Goal: Task Accomplishment & Management: Manage account settings

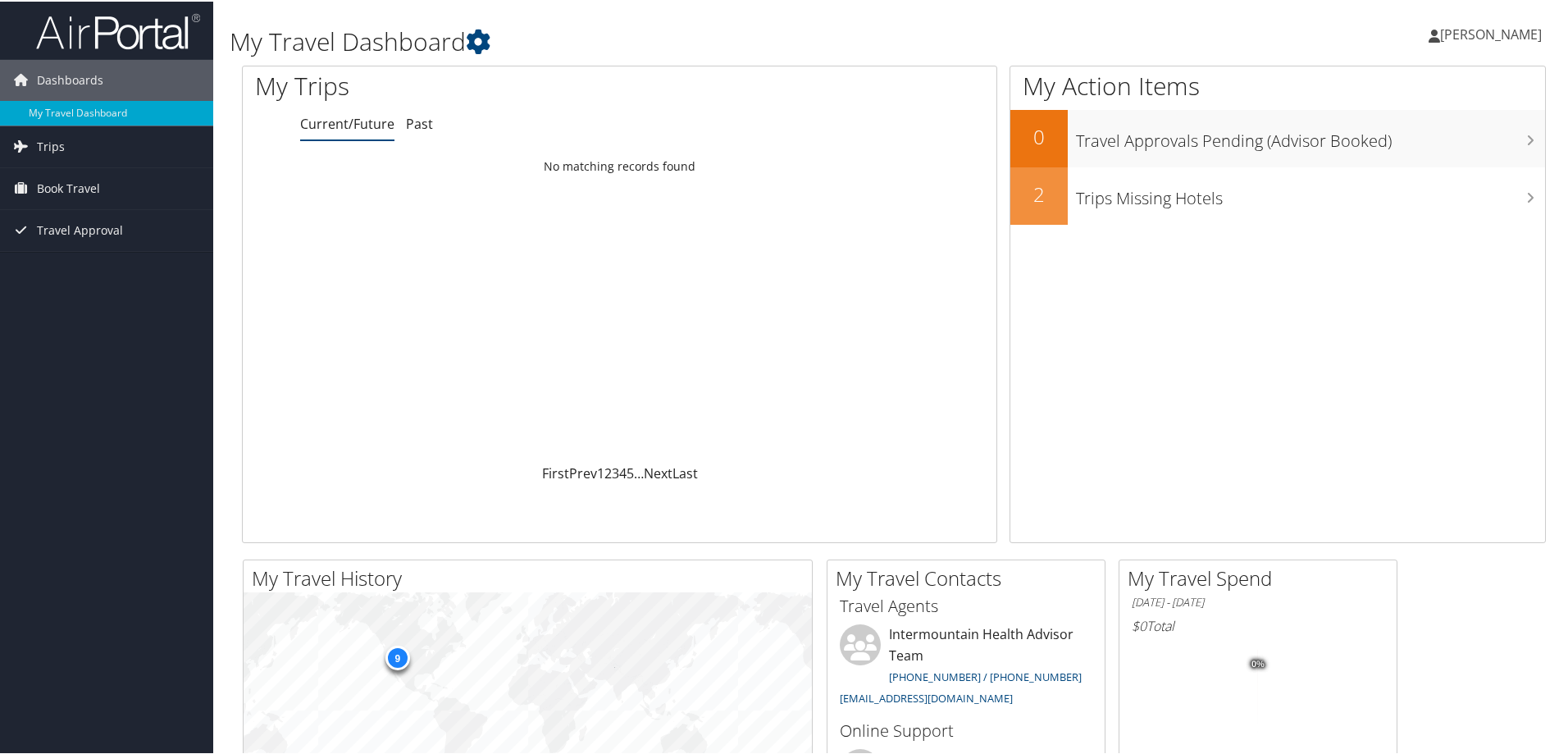
click at [1461, 34] on span "[PERSON_NAME]" at bounding box center [1491, 32] width 102 height 18
click at [1398, 91] on link "My Settings" at bounding box center [1447, 90] width 183 height 28
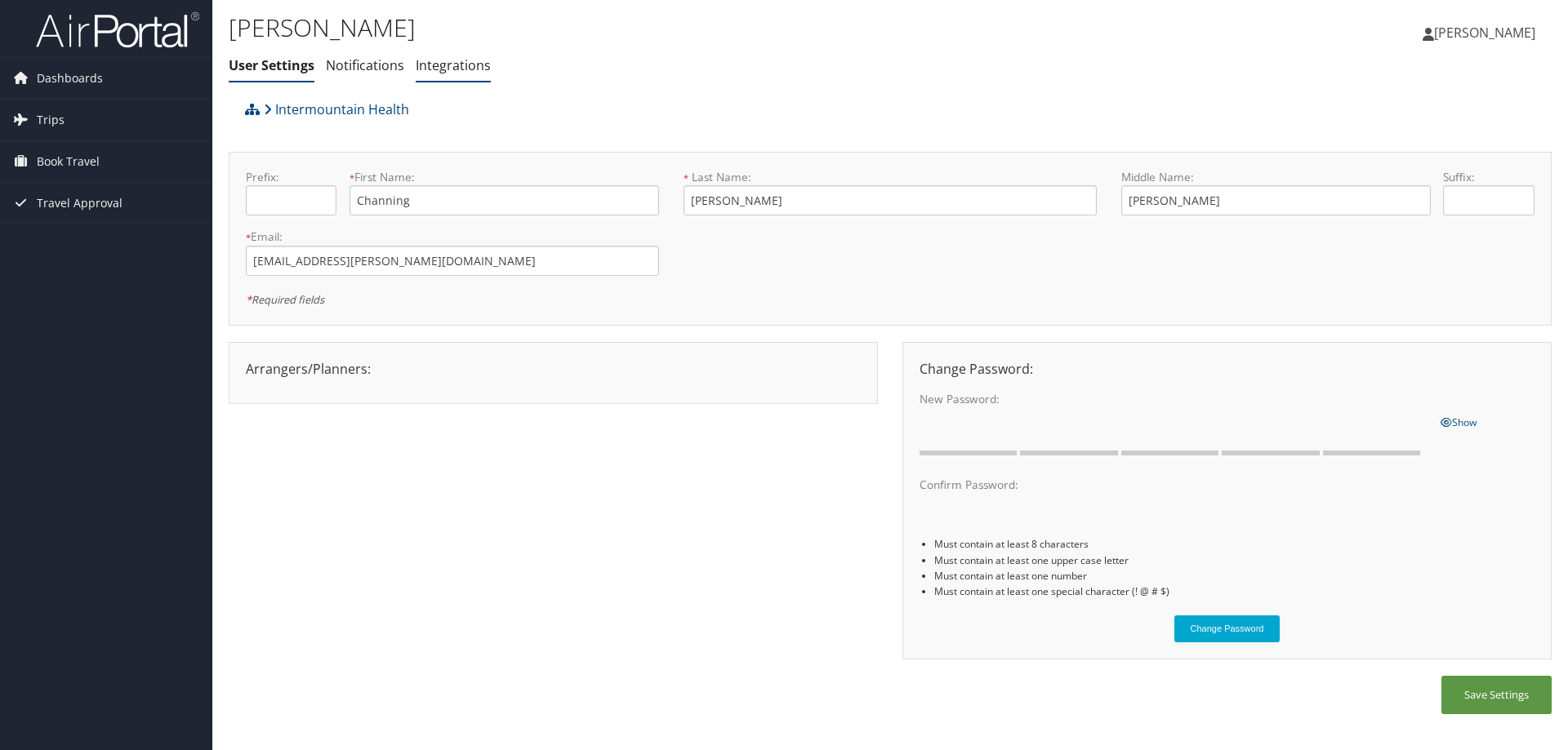
click at [462, 68] on link "Integrations" at bounding box center [453, 65] width 75 height 17
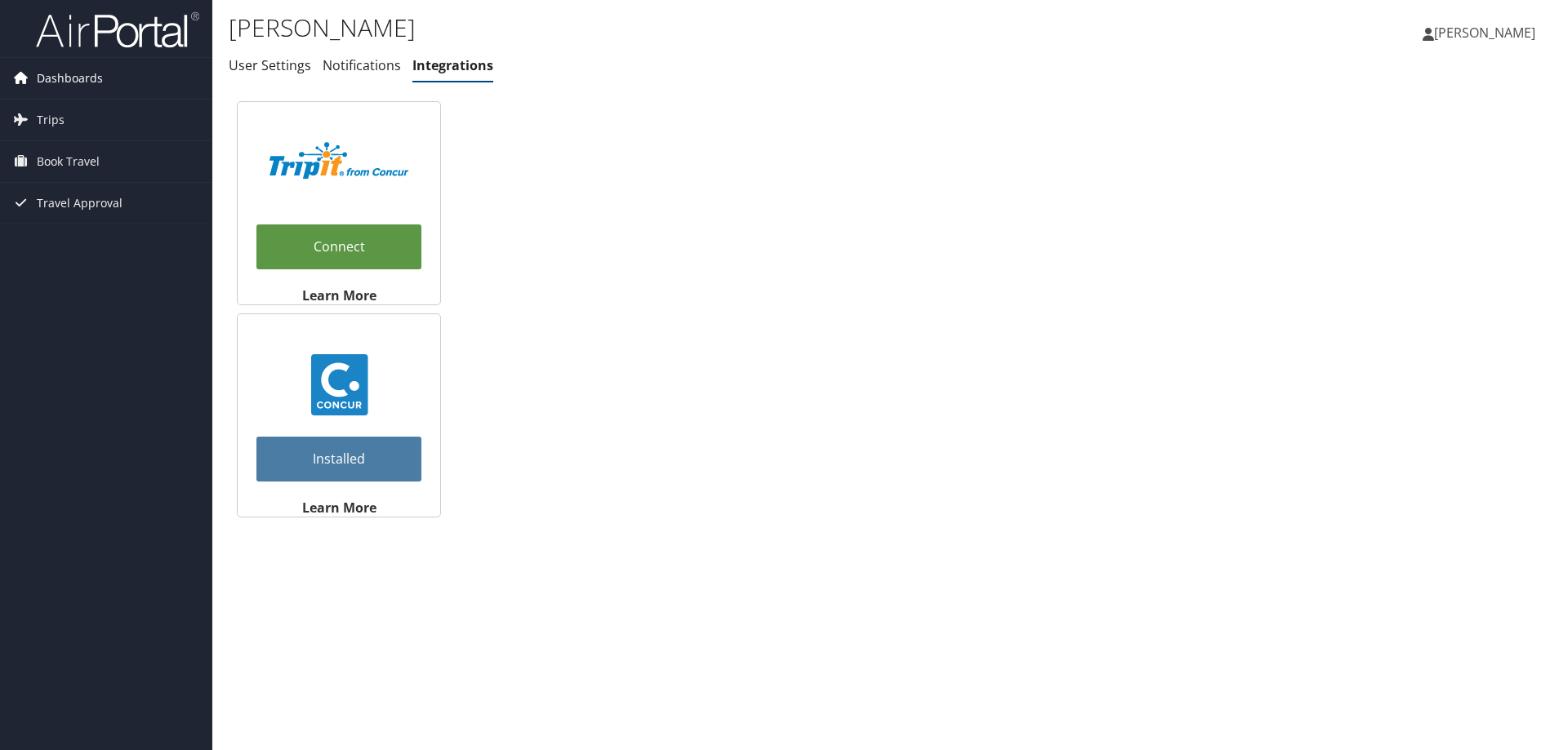
click at [54, 83] on span "Dashboards" at bounding box center [70, 79] width 66 height 41
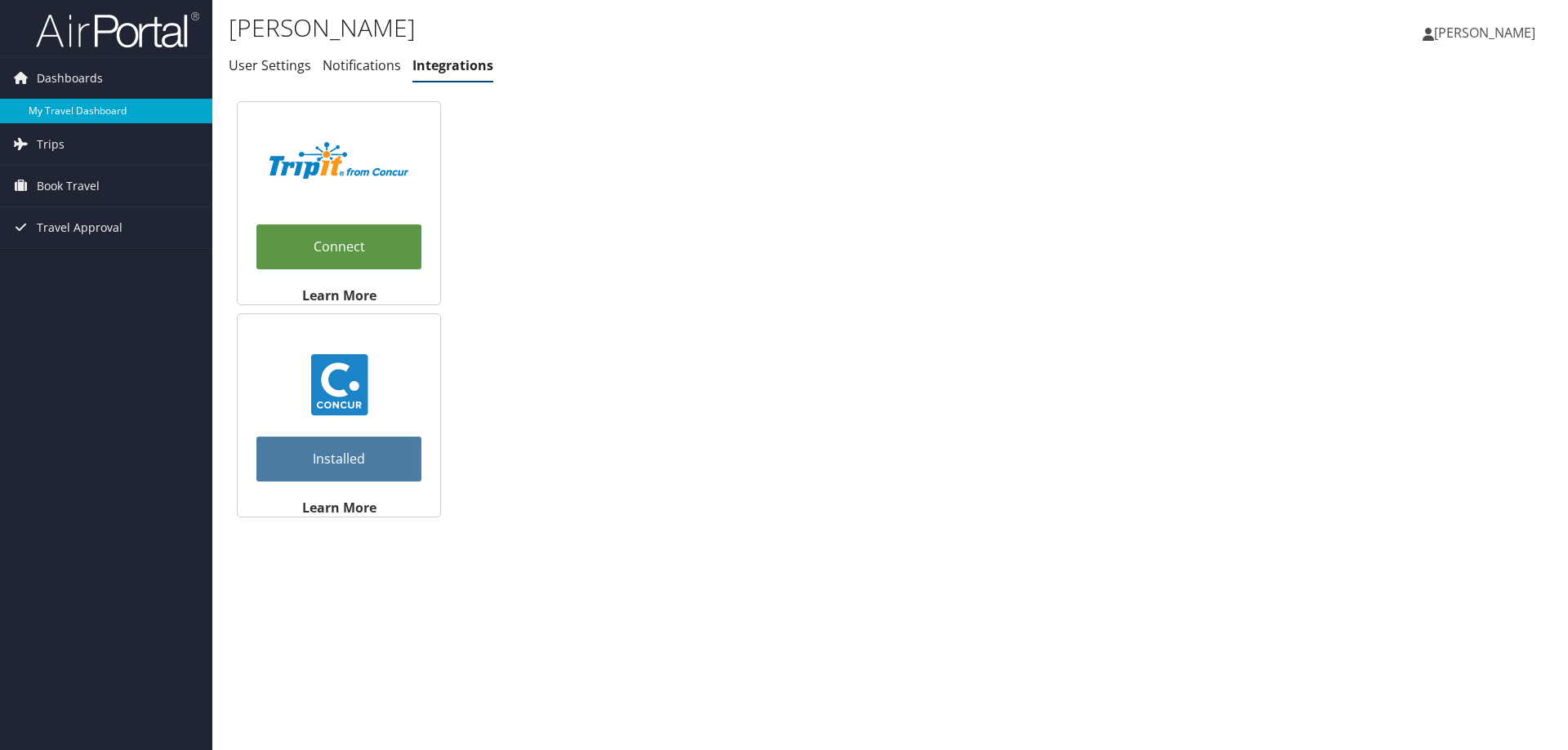
click at [72, 108] on link "My Travel Dashboard" at bounding box center [106, 111] width 212 height 24
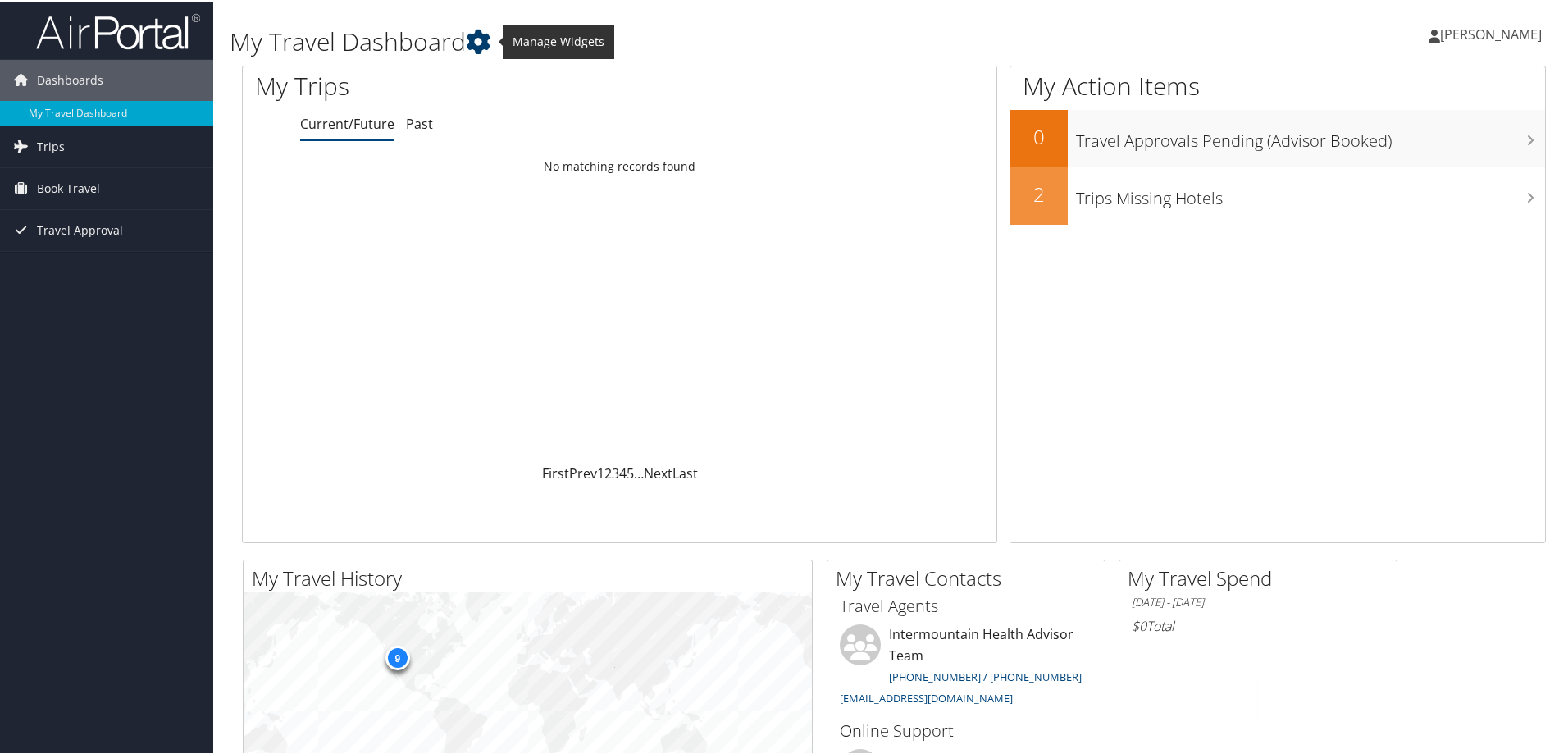
click at [483, 40] on icon at bounding box center [477, 40] width 24 height 24
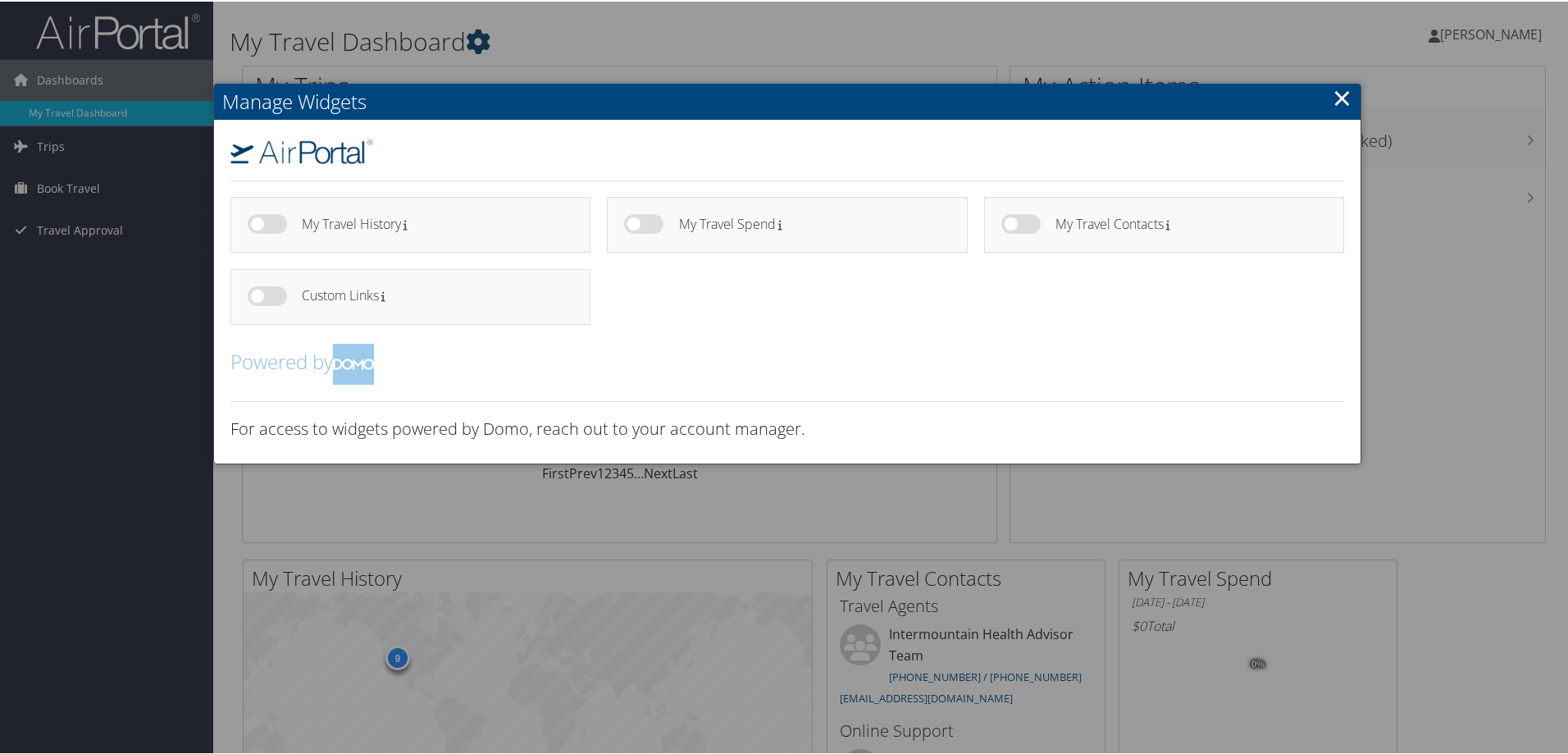
click at [483, 40] on div at bounding box center [787, 377] width 1575 height 754
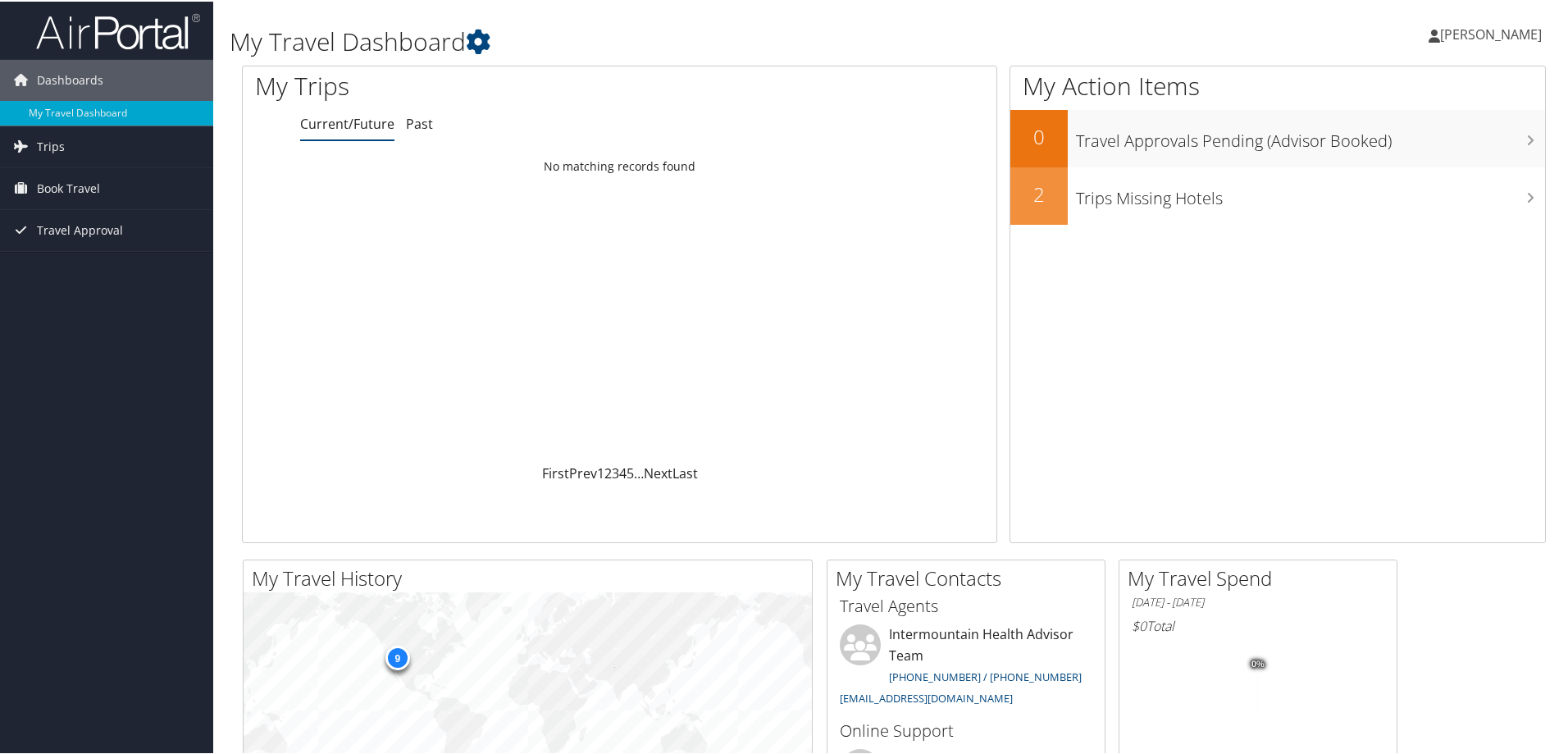
click at [1463, 27] on span "[PERSON_NAME]" at bounding box center [1491, 32] width 102 height 18
click at [1436, 144] on link "View Travel Profile" at bounding box center [1447, 146] width 183 height 28
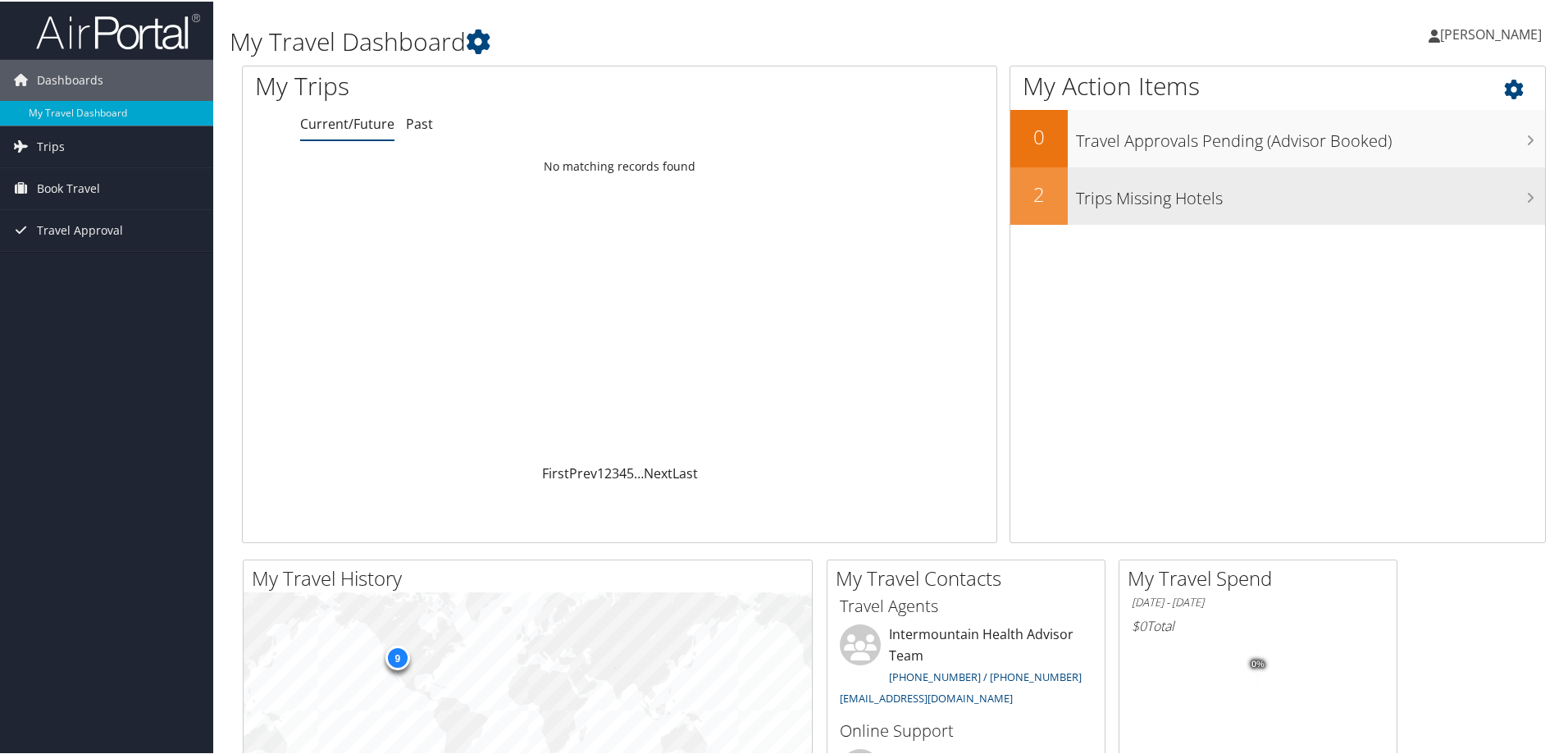
click at [1178, 191] on h3 "Trips Missing Hotels" at bounding box center [1310, 192] width 470 height 31
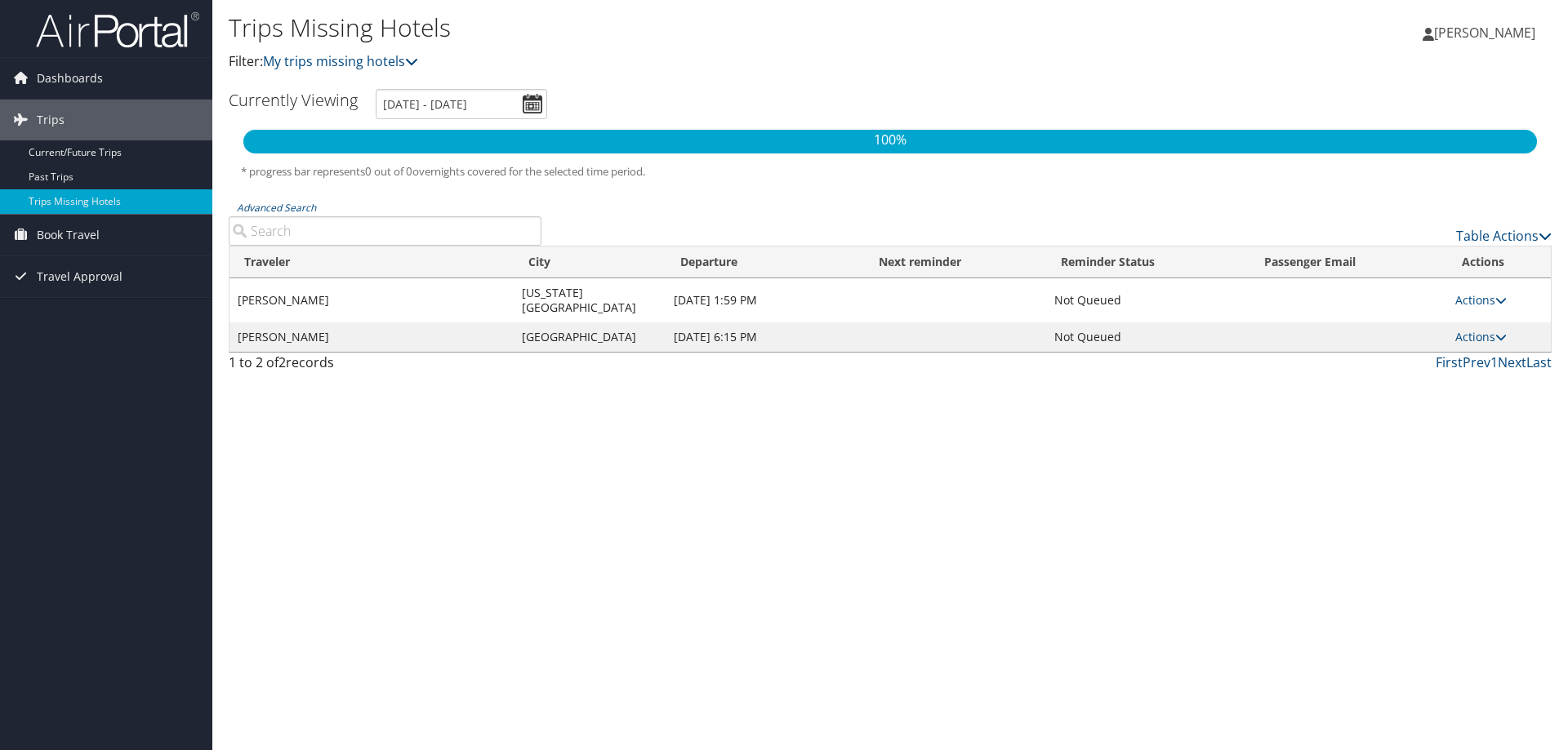
click at [1489, 293] on link "Actions" at bounding box center [1481, 300] width 52 height 16
click at [911, 478] on div "Trips Missing Hotels Filter: My trips missing hotels [PERSON_NAME] [PERSON_NAME…" at bounding box center [889, 375] width 1356 height 750
